Goal: Task Accomplishment & Management: Manage account settings

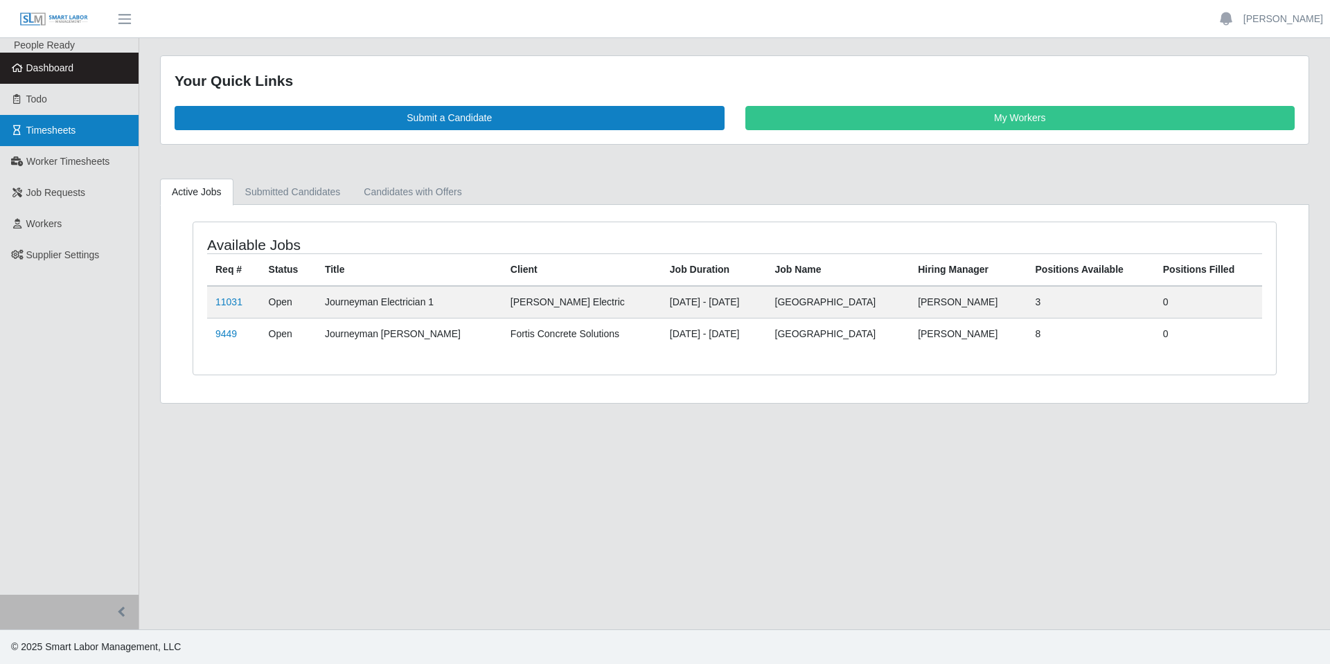
click at [44, 131] on span "Timesheets" at bounding box center [51, 130] width 50 height 11
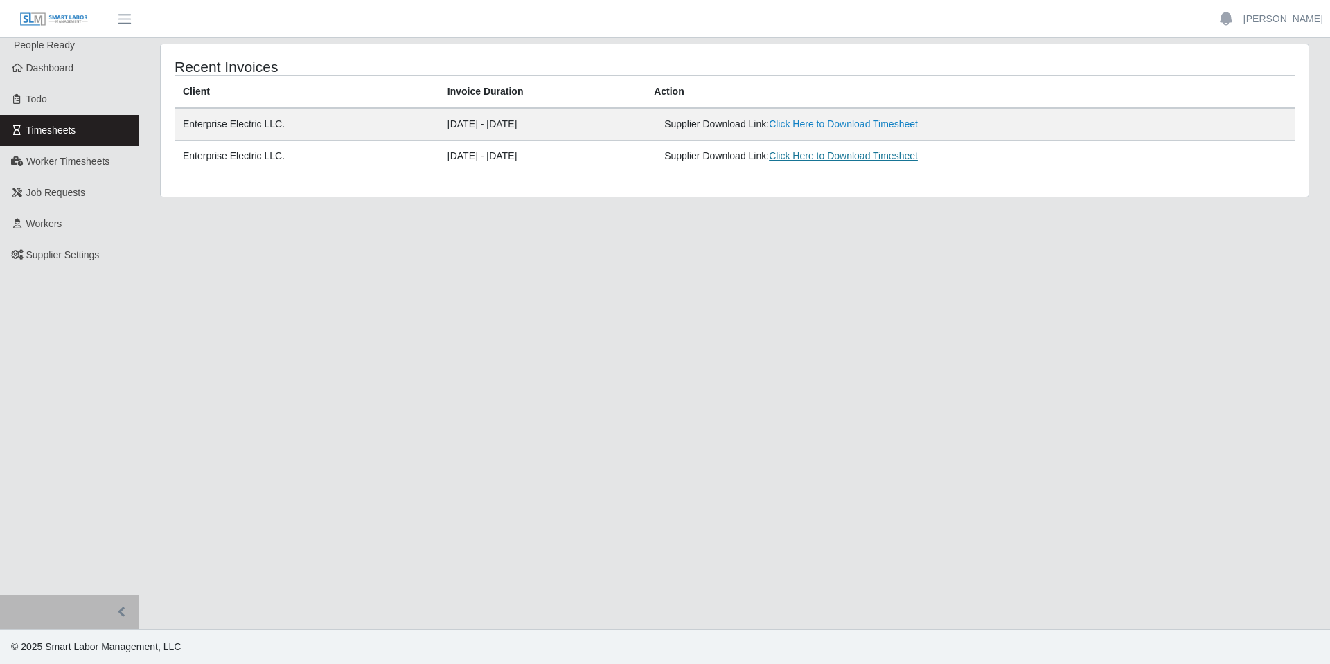
click at [839, 158] on link "Click Here to Download Timesheet" at bounding box center [843, 155] width 149 height 11
click at [841, 125] on link "Click Here to Download Timesheet" at bounding box center [843, 123] width 149 height 11
click at [57, 223] on span "Workers" at bounding box center [44, 223] width 36 height 11
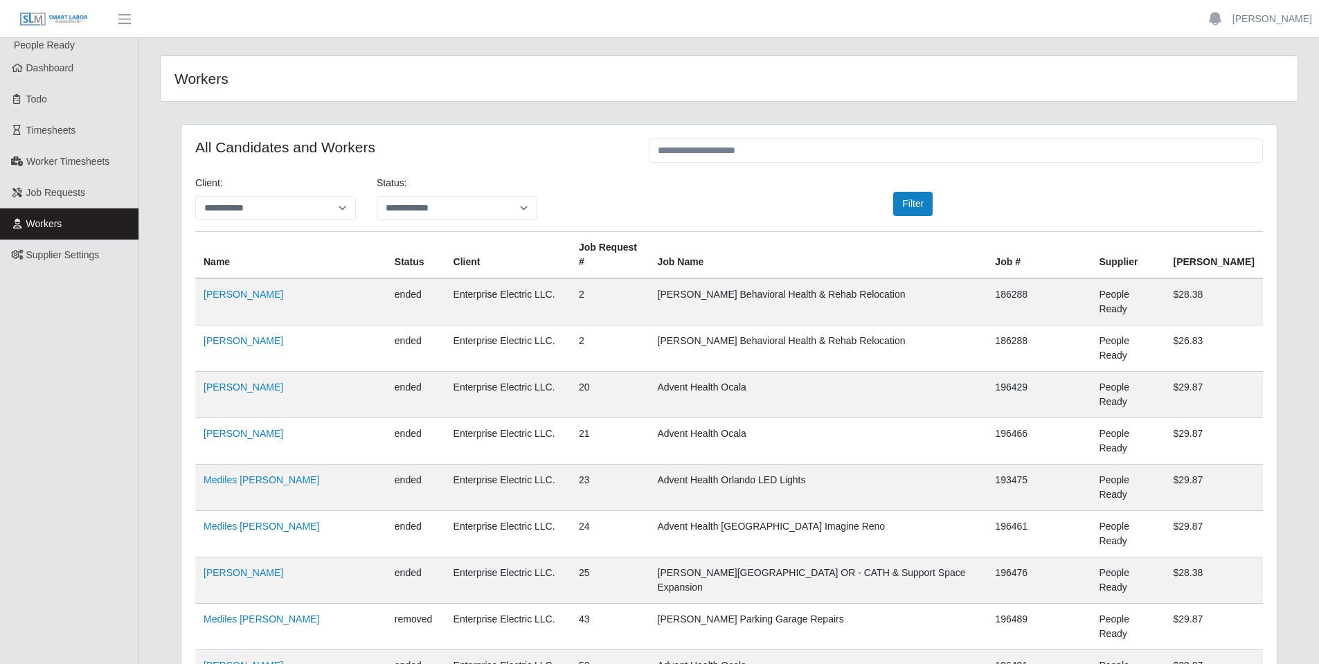
click at [694, 159] on input "text" at bounding box center [956, 150] width 614 height 24
paste input "**********"
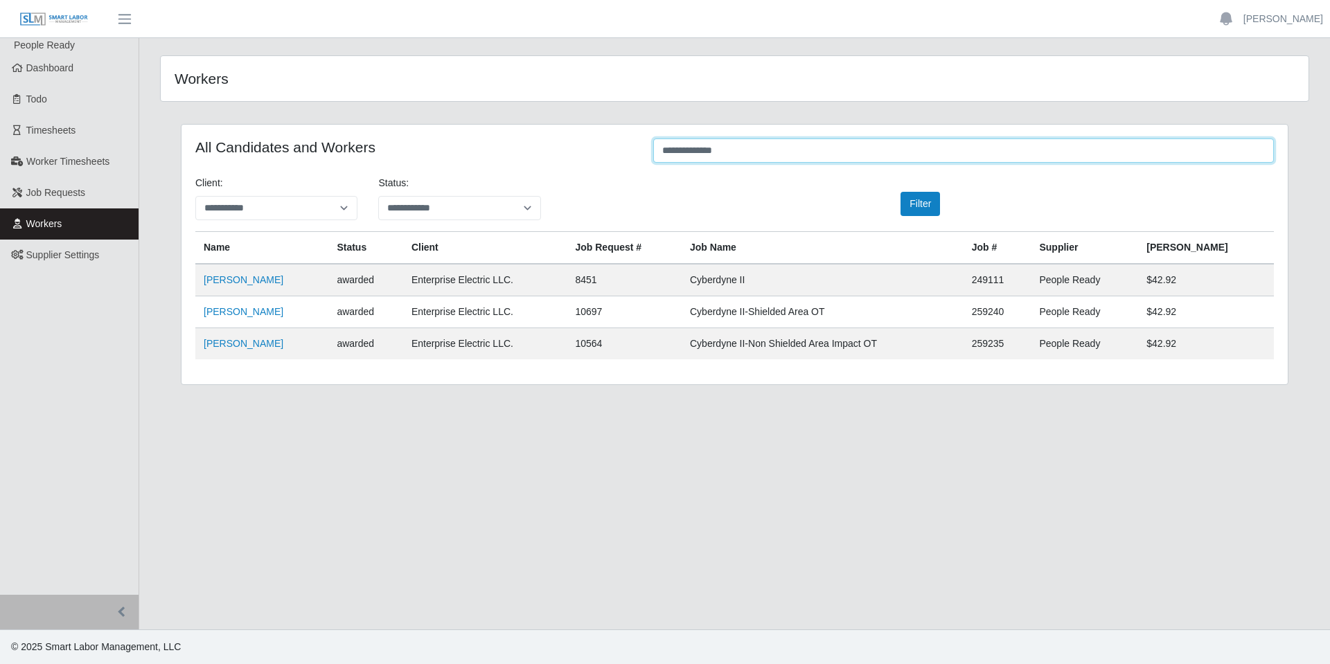
type input "**********"
click at [46, 118] on link "Timesheets" at bounding box center [69, 130] width 138 height 31
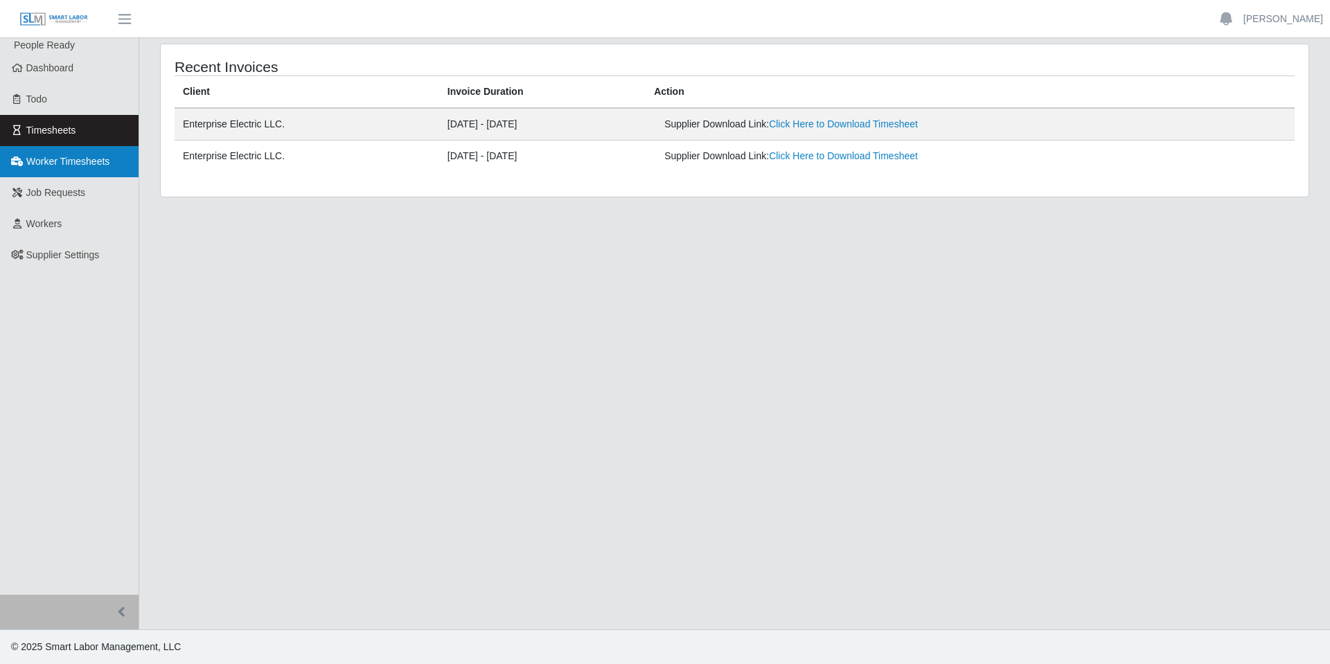
click at [64, 166] on span "Worker Timesheets" at bounding box center [67, 161] width 83 height 11
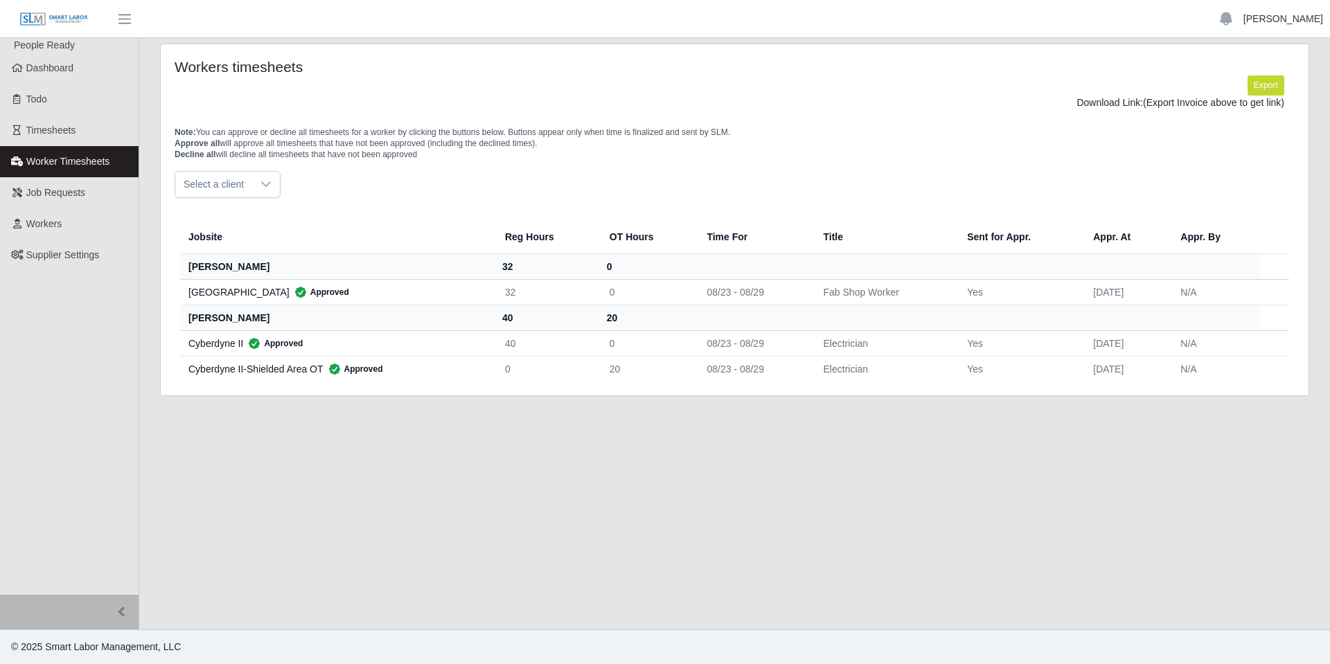
click at [1271, 15] on link "[PERSON_NAME]" at bounding box center [1283, 19] width 80 height 15
click at [1246, 98] on link "Logout" at bounding box center [1266, 96] width 125 height 29
